Goal: Task Accomplishment & Management: Use online tool/utility

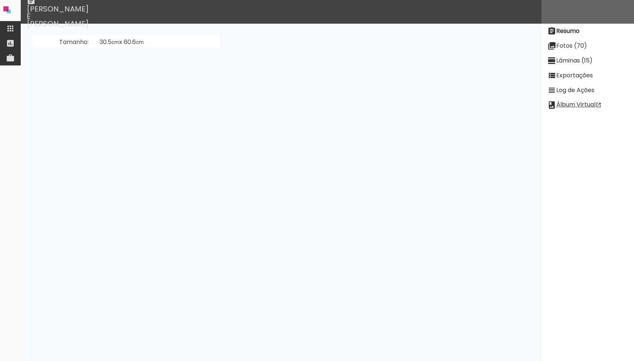
click at [13, 31] on iron-icon at bounding box center [10, 28] width 9 height 9
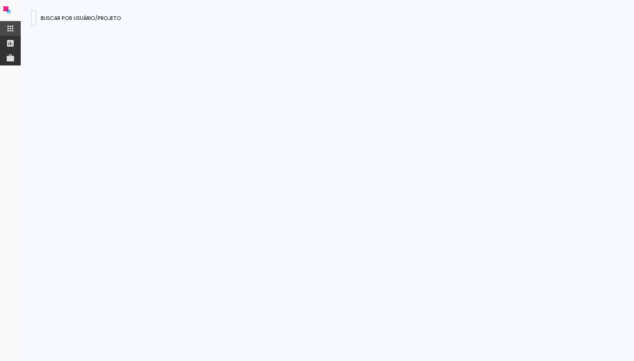
click at [34, 16] on input at bounding box center [34, 18] width 0 height 8
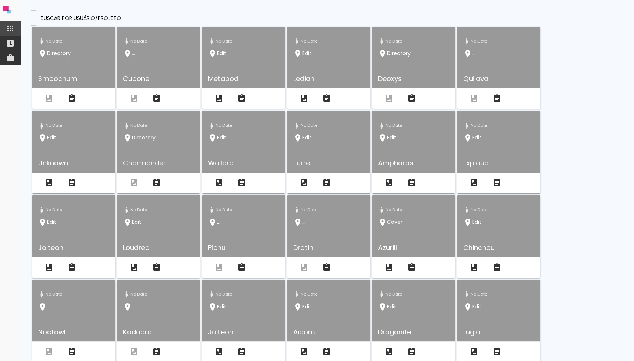
type input "jazQK7uw2rWea6MgG"
type paper-input "jazQK7uw2rWea6MgG"
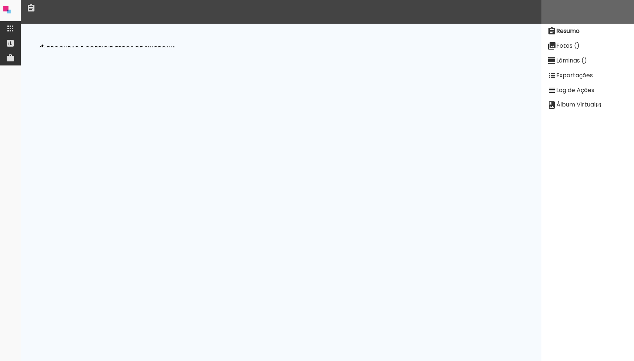
click at [135, 48] on p "Procurar e corrigir erros de sincronia" at bounding box center [111, 49] width 129 height 6
click at [130, 53] on paper-button "Procurar e corrigir erros de sincronia" at bounding box center [106, 49] width 145 height 26
click at [0, 0] on slot "Fotos ()" at bounding box center [0, 0] width 0 height 0
click at [0, 0] on slot "Resumo" at bounding box center [0, 0] width 0 height 0
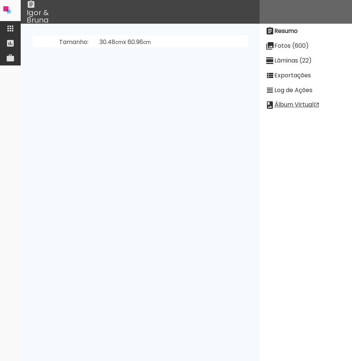
click at [295, 36] on paper-item "Resumo" at bounding box center [306, 31] width 93 height 15
click at [0, 0] on slot "Fotos (600)" at bounding box center [0, 0] width 0 height 0
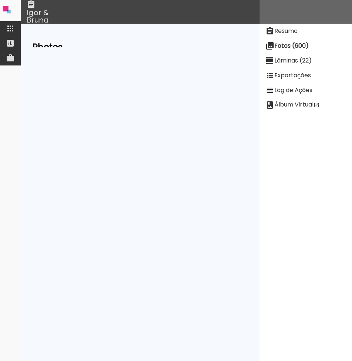
scroll to position [1260, 0]
click at [0, 0] on slot "Lâminas (22)" at bounding box center [0, 0] width 0 height 0
click at [0, 0] on slot "[PERSON_NAME]" at bounding box center [0, 0] width 0 height 0
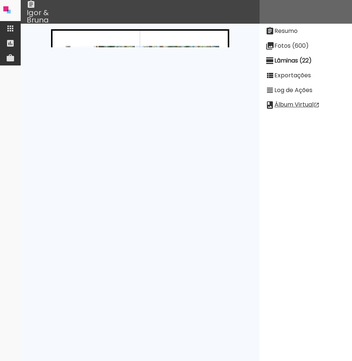
scroll to position [1334, 0]
